Goal: Task Accomplishment & Management: Manage account settings

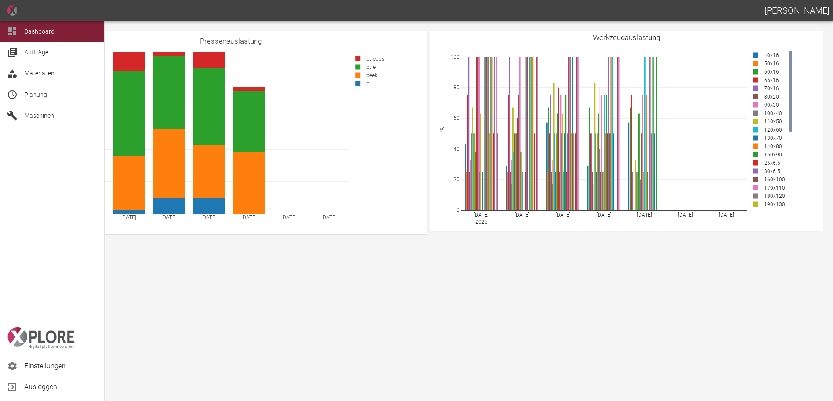
click at [53, 46] on div "Aufträge" at bounding box center [52, 52] width 104 height 21
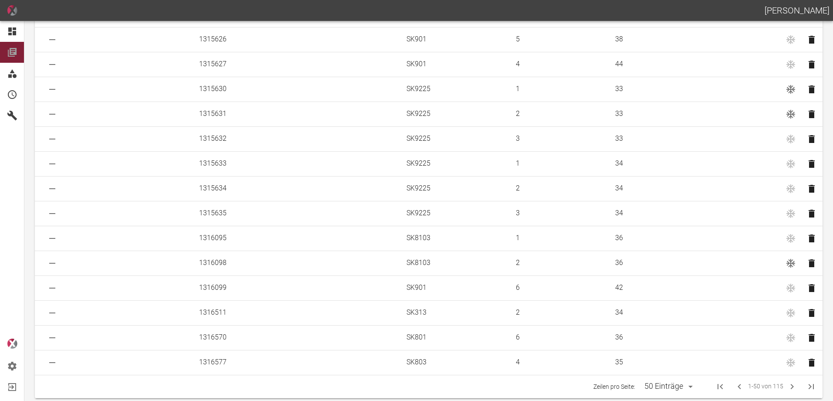
scroll to position [937, 0]
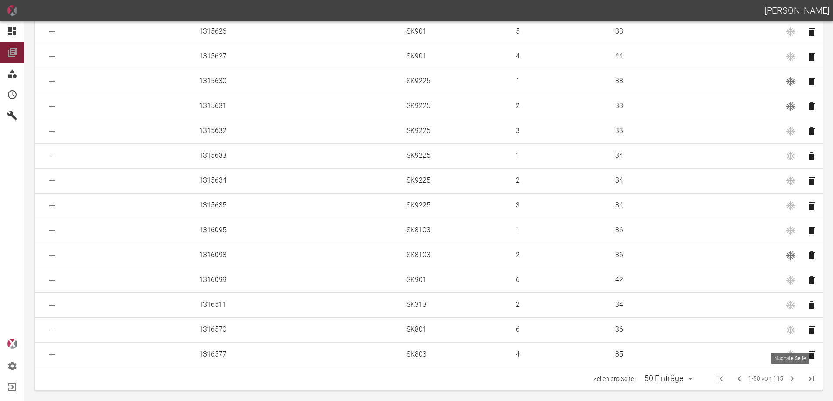
click at [788, 379] on icon "Next Page" at bounding box center [792, 379] width 10 height 10
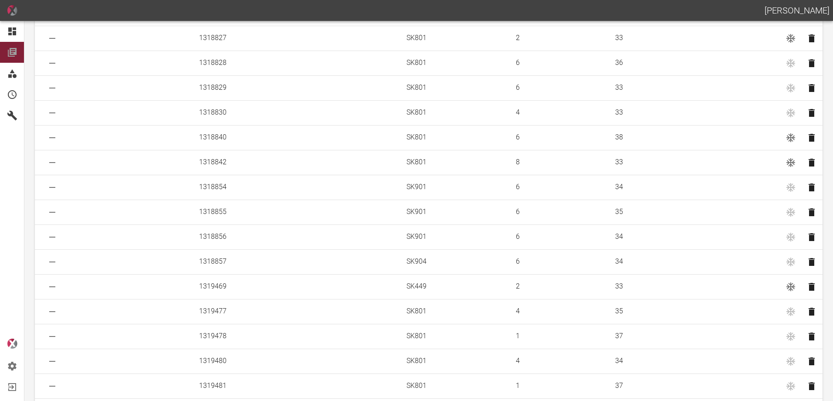
click at [788, 136] on icon "Auftragsfixierung entfernen" at bounding box center [791, 137] width 10 height 10
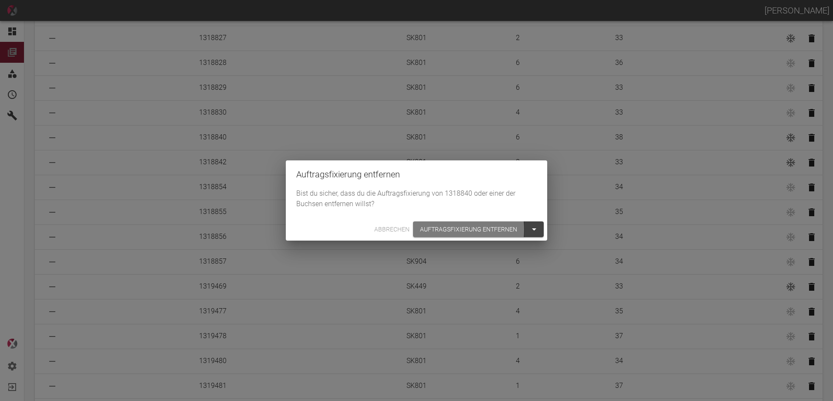
click at [458, 230] on button "Auftragsfixierung entfernen" at bounding box center [469, 229] width 112 height 16
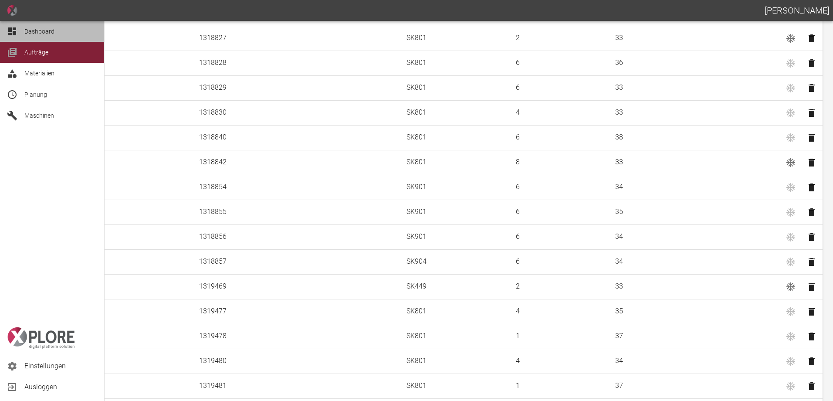
drag, startPoint x: 17, startPoint y: 34, endPoint x: 26, endPoint y: 10, distance: 24.9
click at [17, 32] on div at bounding box center [13, 31] width 13 height 10
